Goal: Task Accomplishment & Management: Manage account settings

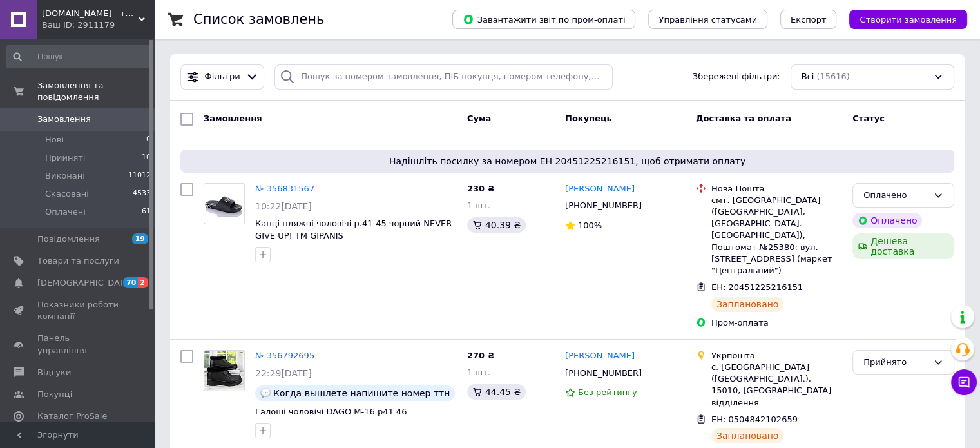
click at [124, 113] on span "0" at bounding box center [136, 119] width 35 height 12
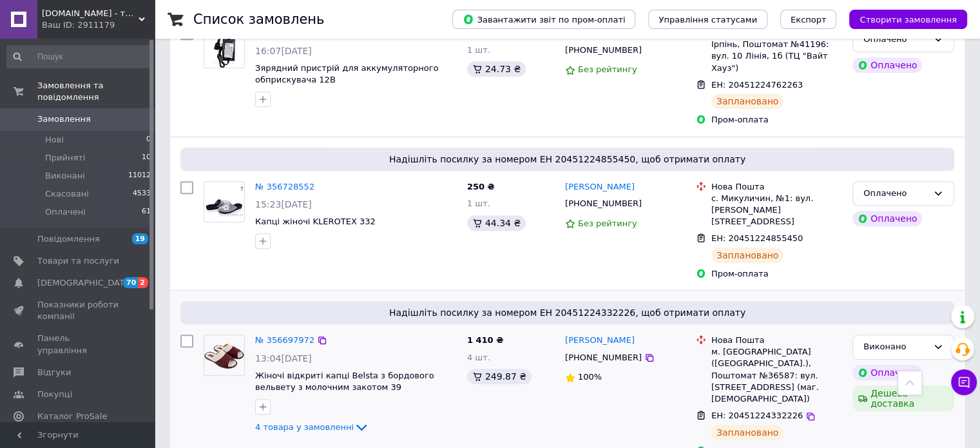
scroll to position [645, 0]
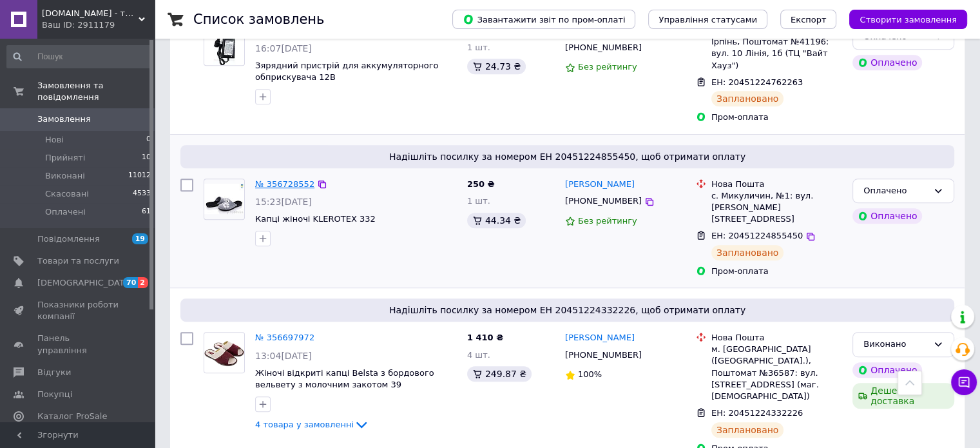
click at [288, 179] on link "№ 356728552" at bounding box center [284, 184] width 59 height 10
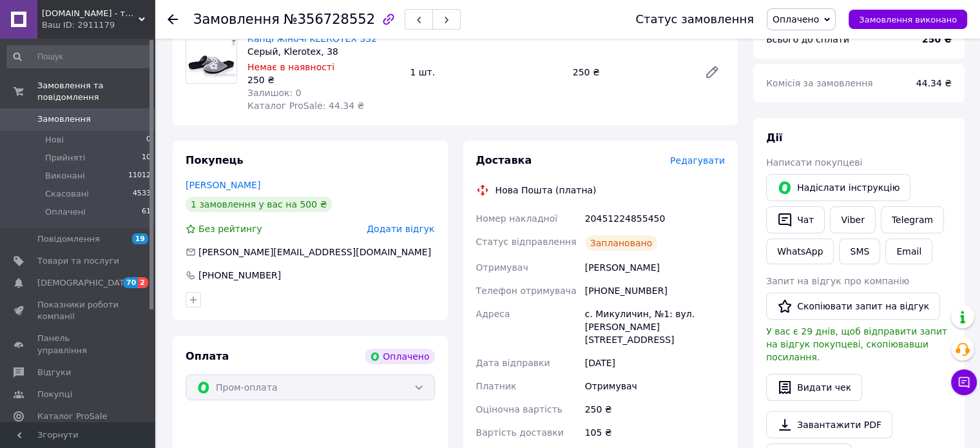
scroll to position [193, 0]
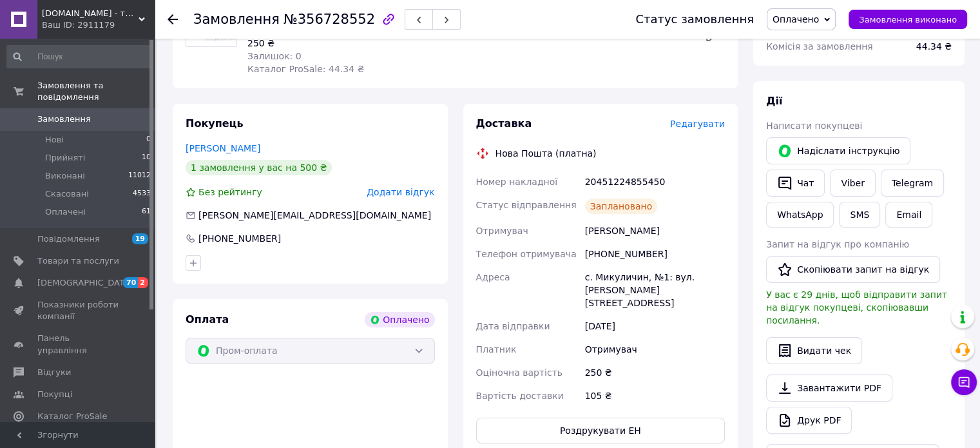
click at [171, 17] on icon at bounding box center [173, 19] width 10 height 10
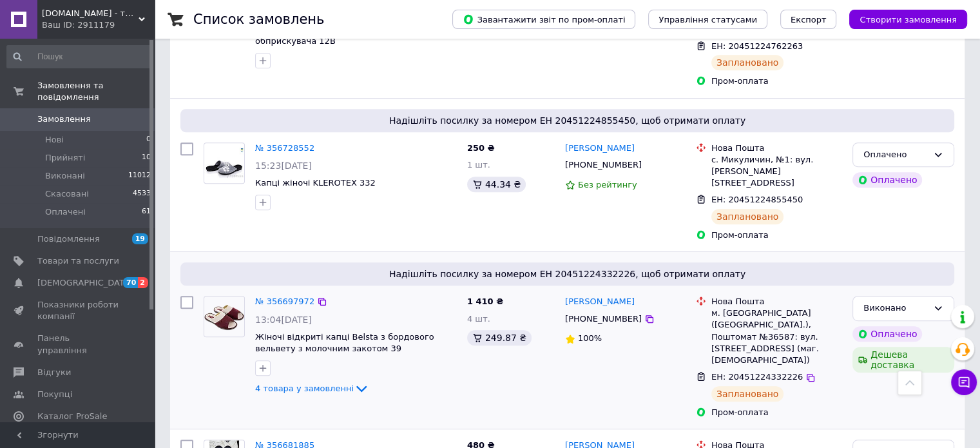
scroll to position [709, 0]
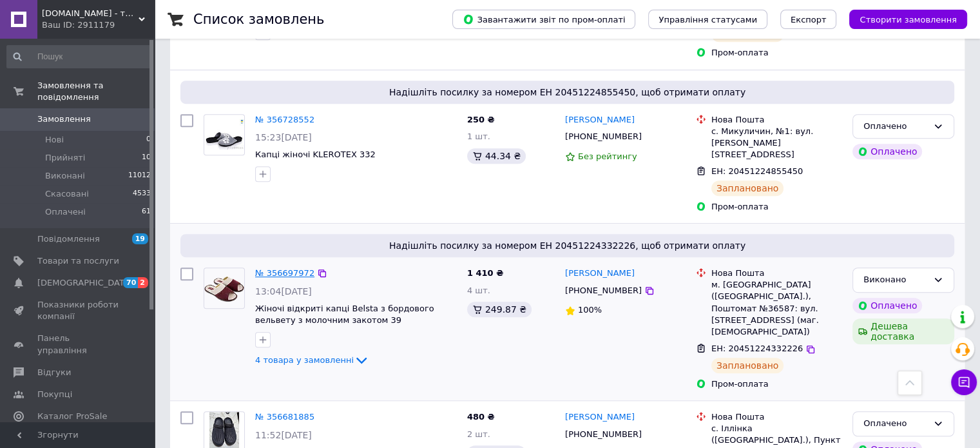
click at [286, 268] on link "№ 356697972" at bounding box center [284, 273] width 59 height 10
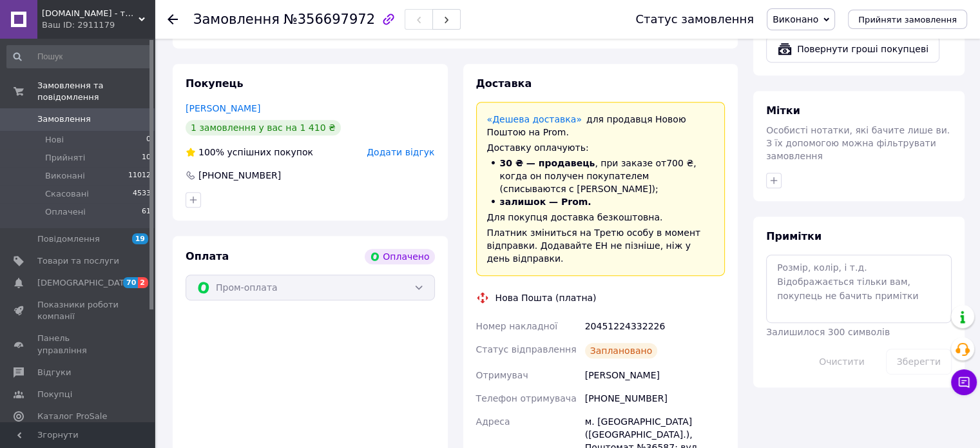
scroll to position [580, 0]
click at [175, 17] on icon at bounding box center [173, 19] width 10 height 10
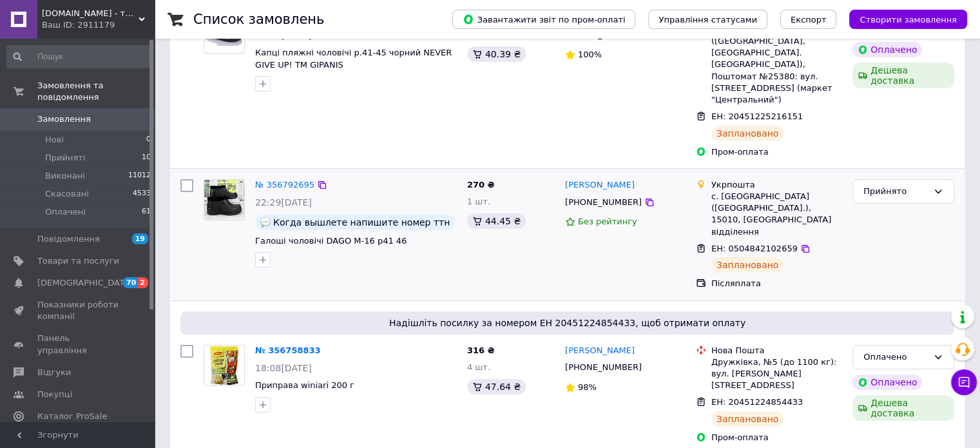
scroll to position [193, 0]
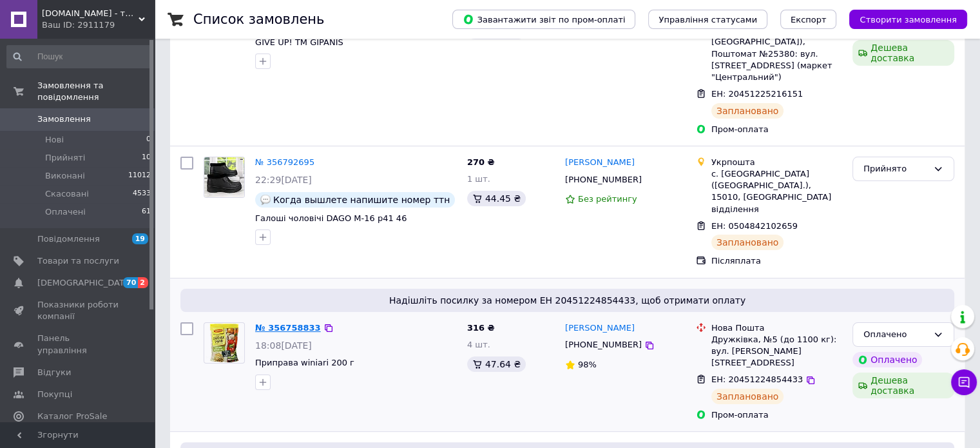
click at [293, 323] on link "№ 356758833" at bounding box center [288, 328] width 66 height 10
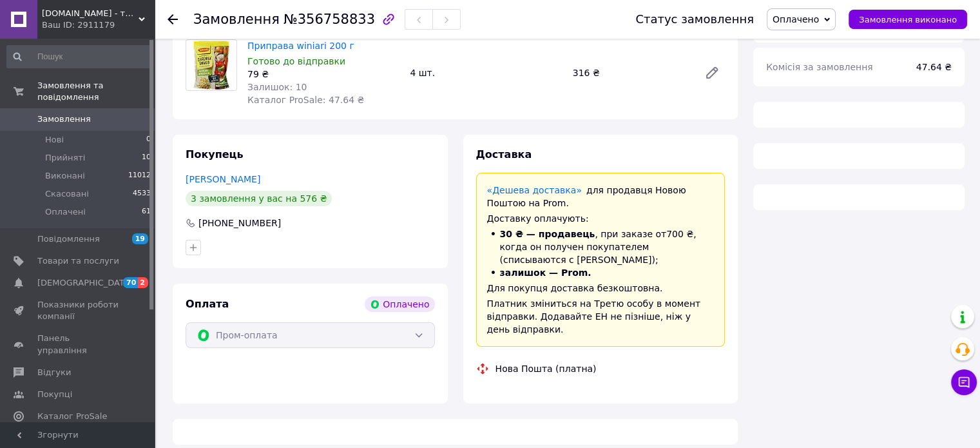
scroll to position [193, 0]
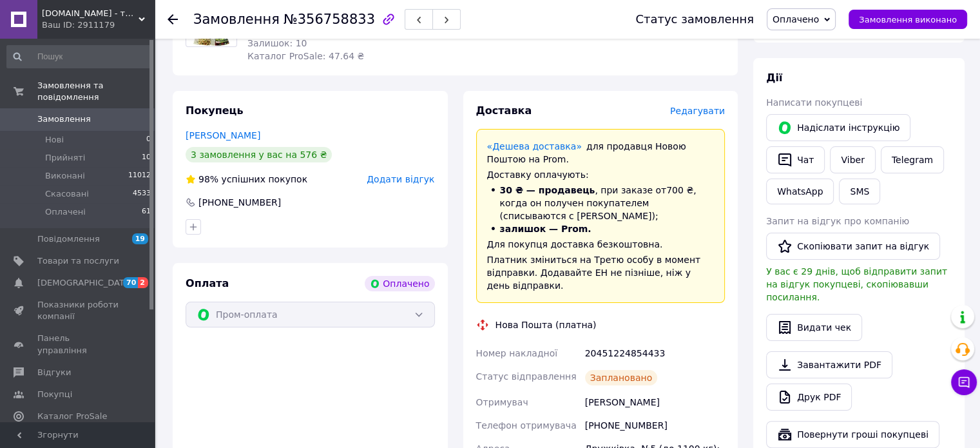
click at [168, 16] on icon at bounding box center [173, 19] width 10 height 10
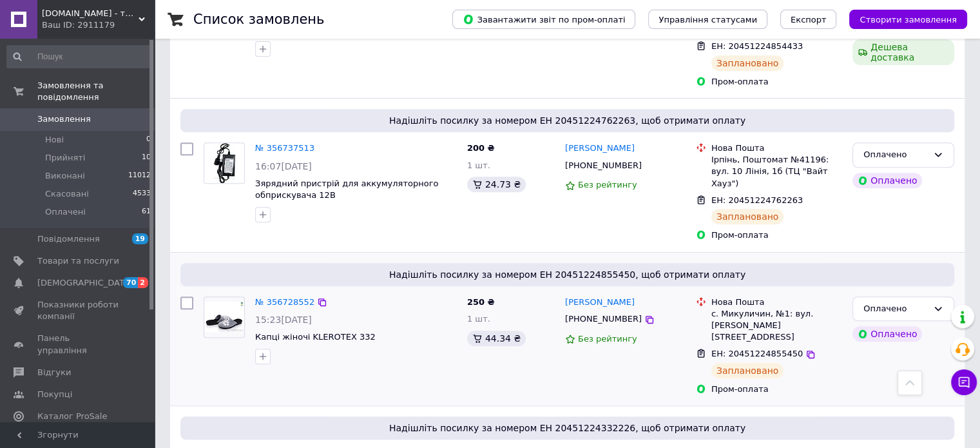
scroll to position [516, 0]
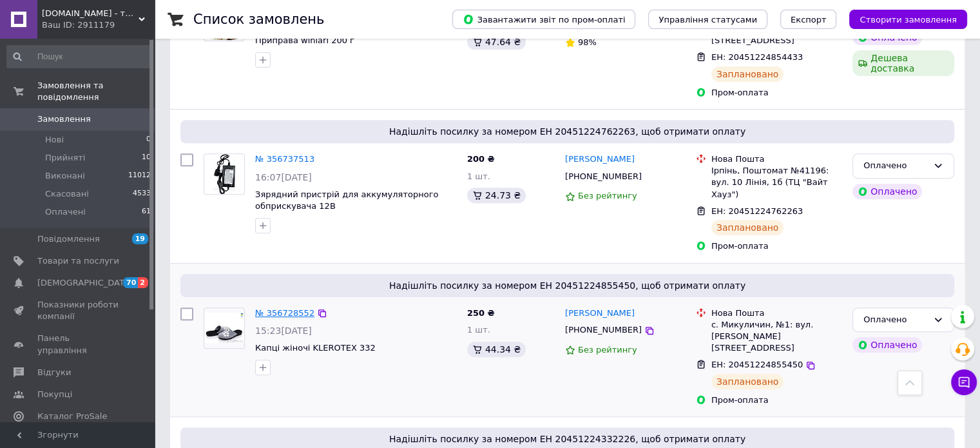
click at [278, 308] on link "№ 356728552" at bounding box center [284, 313] width 59 height 10
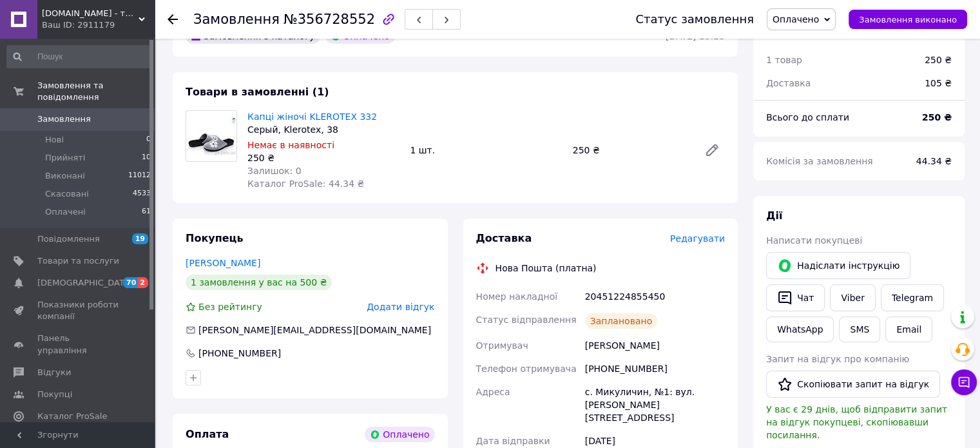
scroll to position [64, 0]
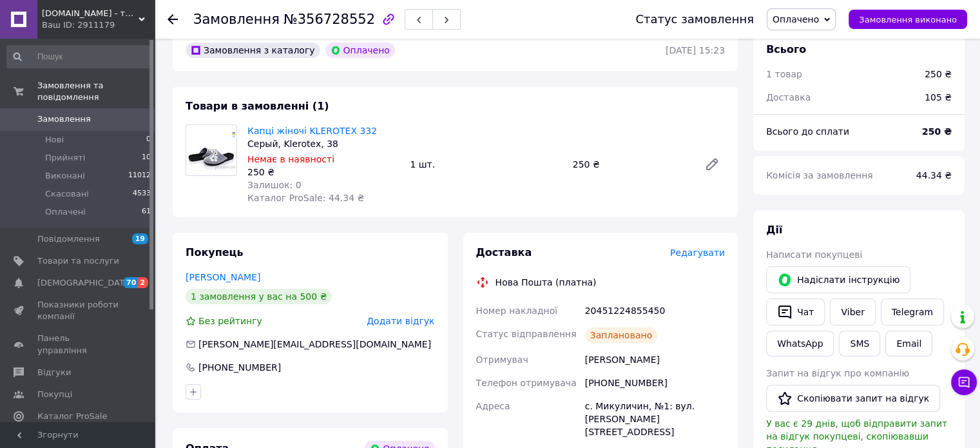
click at [168, 17] on icon at bounding box center [173, 19] width 10 height 10
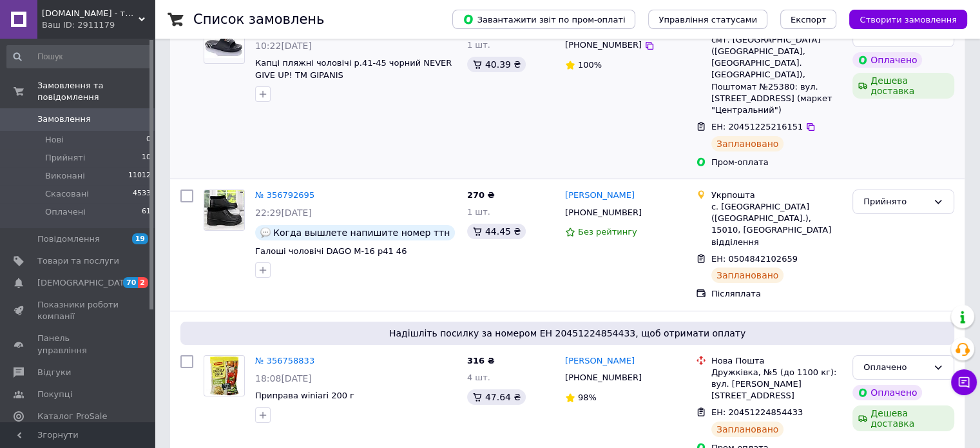
scroll to position [193, 0]
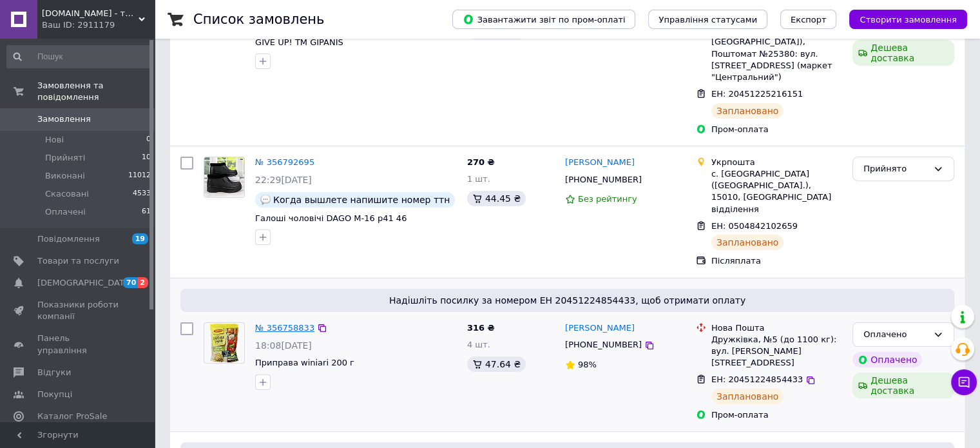
click at [278, 323] on link "№ 356758833" at bounding box center [284, 328] width 59 height 10
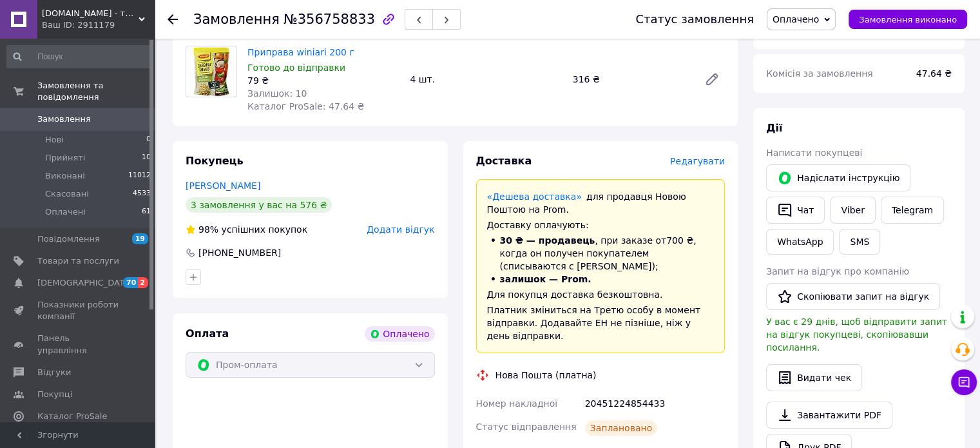
scroll to position [64, 0]
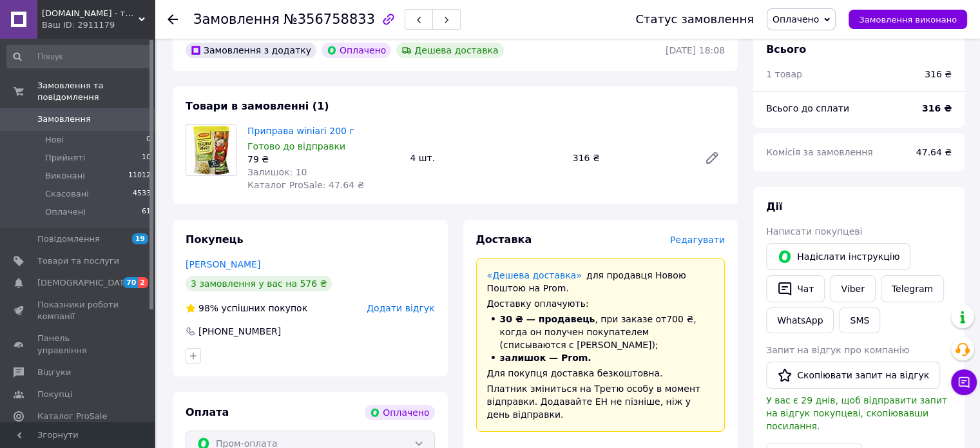
click at [175, 19] on use at bounding box center [173, 19] width 10 height 10
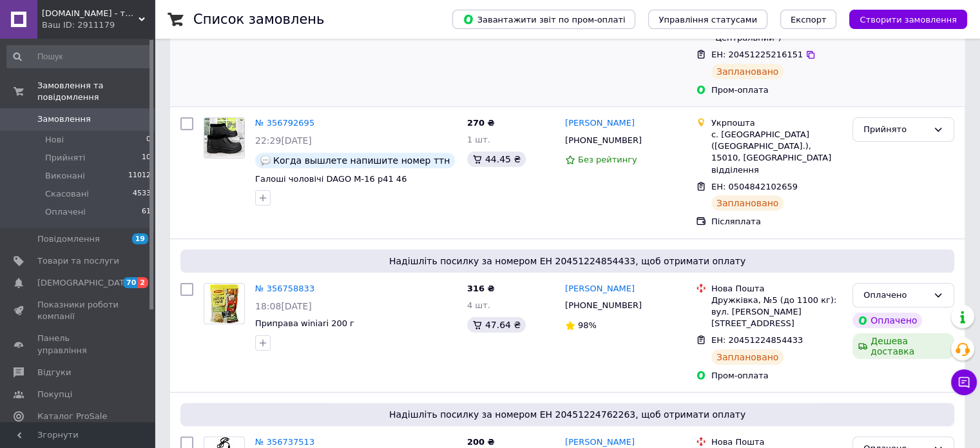
scroll to position [258, 0]
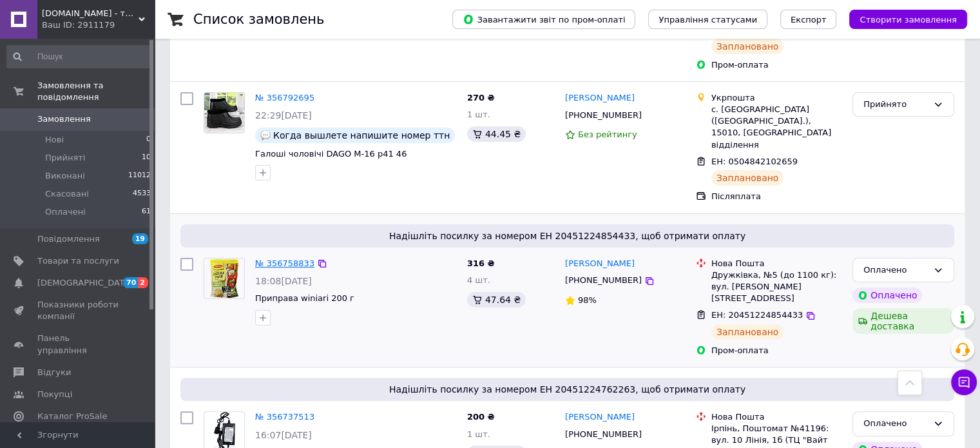
click at [289, 258] on link "№ 356758833" at bounding box center [284, 263] width 59 height 10
